Goal: Task Accomplishment & Management: Complete application form

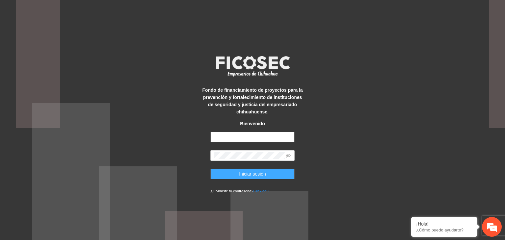
type input "**********"
click at [253, 171] on span "Iniciar sesión" at bounding box center [252, 173] width 27 height 7
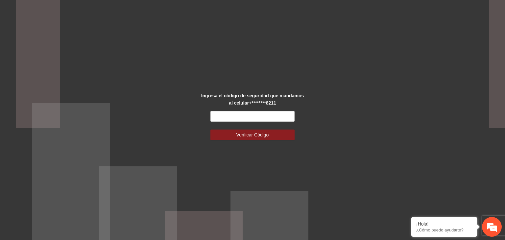
click at [397, 80] on div "Ingresa el código de seguridad que mandamos al celular +********8211 Verificar …" at bounding box center [252, 120] width 505 height 240
click at [397, 45] on div "Ingresa el código de seguridad que mandamos al celular +********8211 Verificar …" at bounding box center [252, 120] width 505 height 240
click at [231, 116] on input "text" at bounding box center [253, 116] width 84 height 11
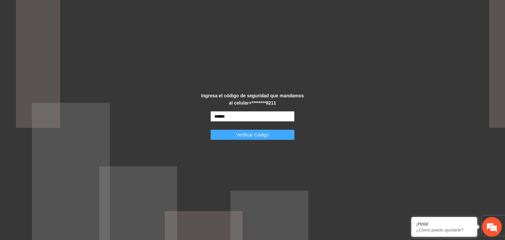
type input "******"
click at [258, 133] on span "Verificar Código" at bounding box center [253, 134] width 33 height 7
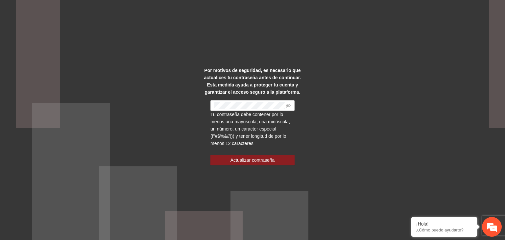
click at [351, 83] on div "Por motivos de seguridad, es necesario que actualices tu contraseña antes de co…" at bounding box center [252, 120] width 505 height 240
click at [397, 104] on div "Por motivos de seguridad, es necesario que actualices tu contraseña antes de co…" at bounding box center [252, 120] width 505 height 240
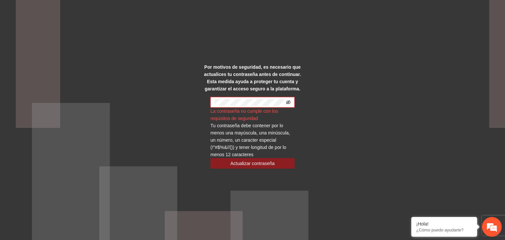
click at [289, 101] on icon "eye-invisible" at bounding box center [288, 102] width 5 height 5
click at [209, 103] on div "Por motivos de seguridad, es necesario que actualices tu contraseña antes de co…" at bounding box center [252, 120] width 105 height 113
click at [397, 118] on div "Por motivos de seguridad, es necesario que actualices tu contraseña antes de co…" at bounding box center [252, 120] width 505 height 240
click at [269, 162] on span "Actualizar contraseña" at bounding box center [253, 163] width 44 height 7
click at [265, 163] on span "Actualizar contraseña" at bounding box center [253, 163] width 44 height 7
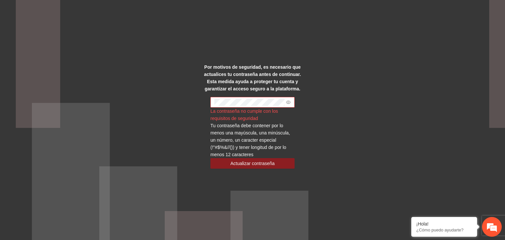
click at [337, 100] on div "Por motivos de seguridad, es necesario que actualices tu contraseña antes de co…" at bounding box center [252, 120] width 505 height 240
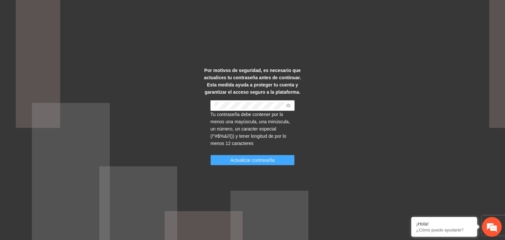
click at [247, 160] on span "Actualizar contraseña" at bounding box center [253, 160] width 44 height 7
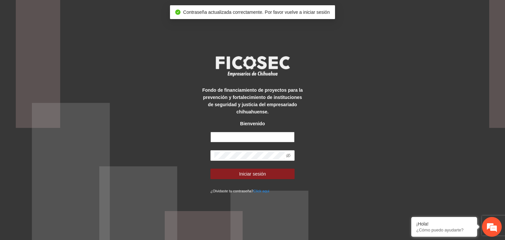
type input "**********"
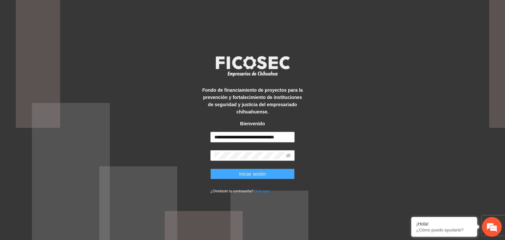
click at [250, 172] on span "Iniciar sesión" at bounding box center [252, 173] width 27 height 7
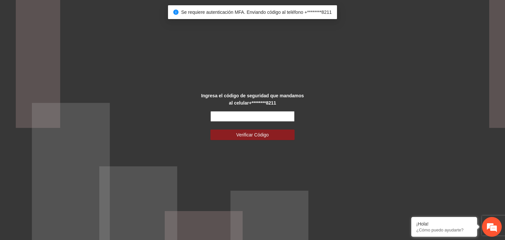
click at [232, 117] on input "text" at bounding box center [253, 116] width 84 height 11
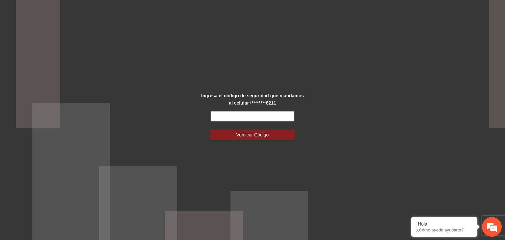
click at [221, 119] on input "text" at bounding box center [253, 116] width 84 height 11
type input "*"
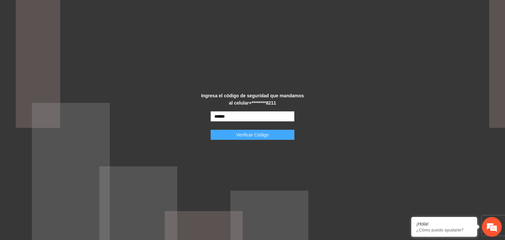
type input "******"
click at [236, 134] on button "Verificar Código" at bounding box center [253, 135] width 84 height 11
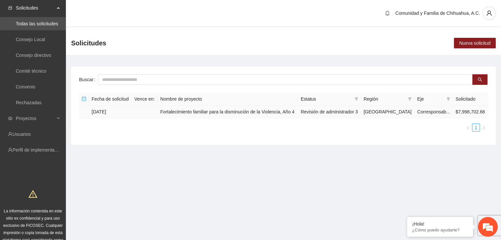
click at [264, 111] on td "Fortalecimiento familiar para la disminución de la Violencia, Año 4" at bounding box center [227, 112] width 140 height 13
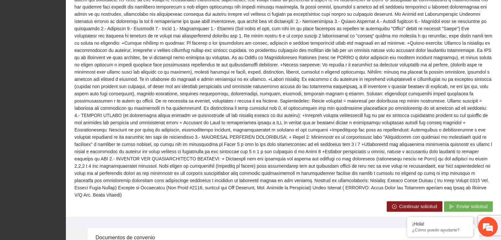
scroll to position [256, 0]
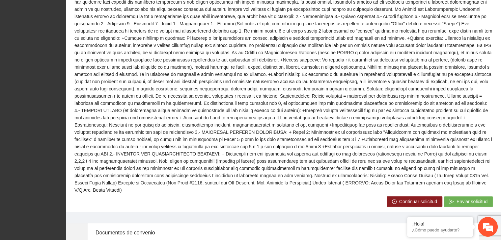
click at [409, 198] on span "Continuar solicitud" at bounding box center [418, 201] width 38 height 7
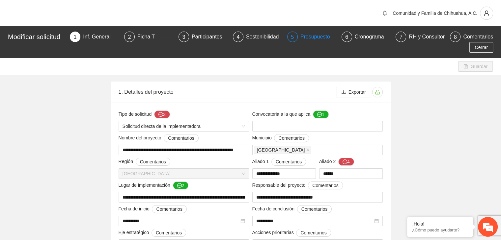
click at [314, 35] on div "Presupuesto" at bounding box center [317, 37] width 35 height 11
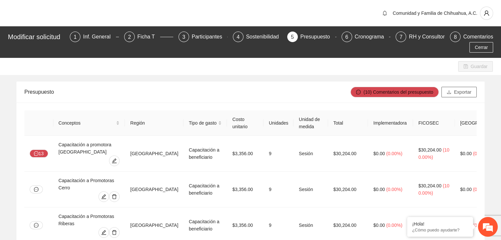
click at [459, 92] on span "Exportar" at bounding box center [461, 92] width 17 height 7
click at [316, 38] on div "Presupuesto" at bounding box center [317, 37] width 35 height 11
click at [438, 37] on div "RH y Consultores" at bounding box center [431, 37] width 46 height 11
click at [372, 36] on div "Cronograma" at bounding box center [371, 37] width 35 height 11
